Goal: Information Seeking & Learning: Learn about a topic

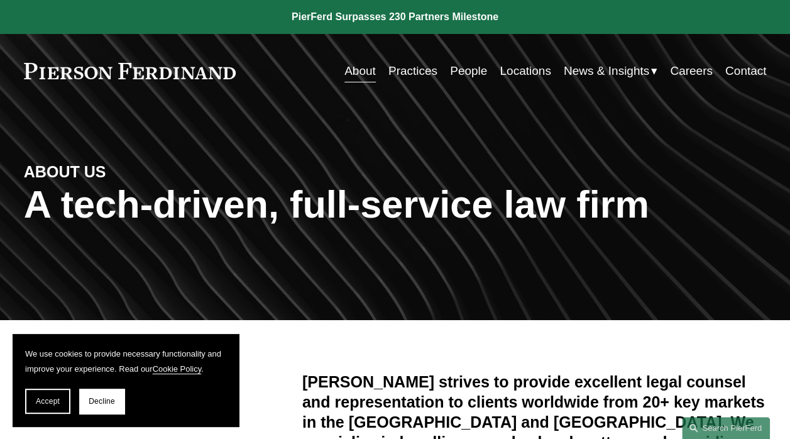
click at [393, 72] on link "Practices" at bounding box center [412, 71] width 49 height 24
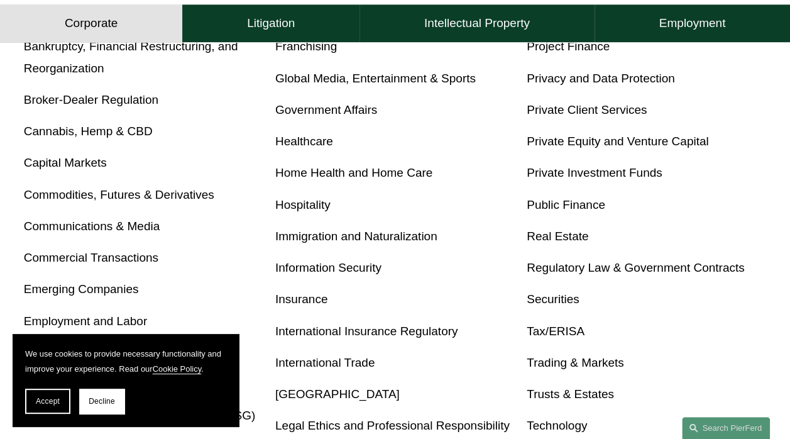
scroll to position [522, 0]
click at [333, 271] on link "Information Security" at bounding box center [328, 267] width 106 height 13
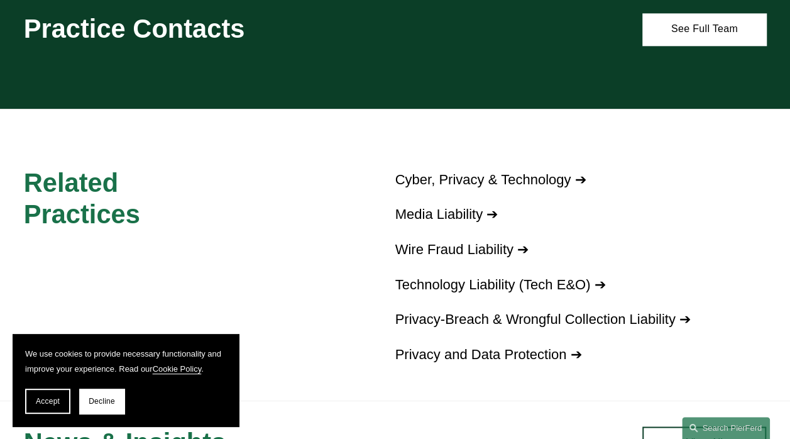
scroll to position [799, 0]
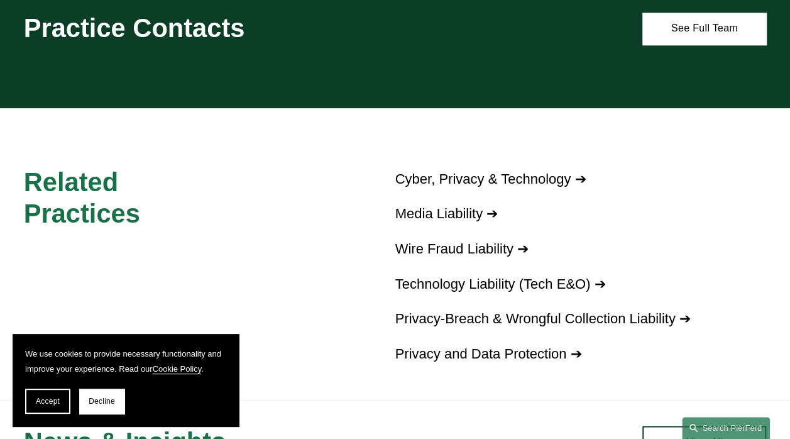
click at [434, 187] on link "Cyber, Privacy & Technology ➔" at bounding box center [490, 179] width 191 height 16
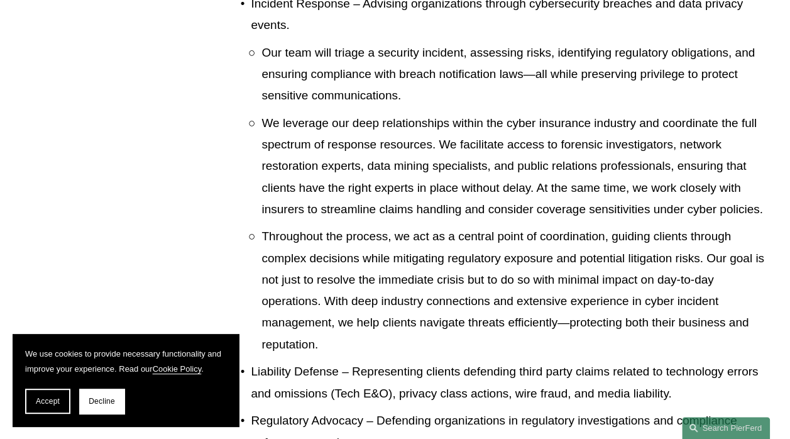
scroll to position [605, 0]
